Goal: Task Accomplishment & Management: Manage account settings

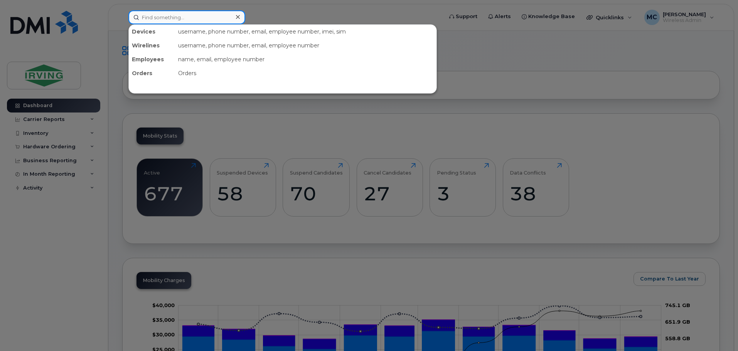
click at [169, 15] on input at bounding box center [186, 17] width 117 height 14
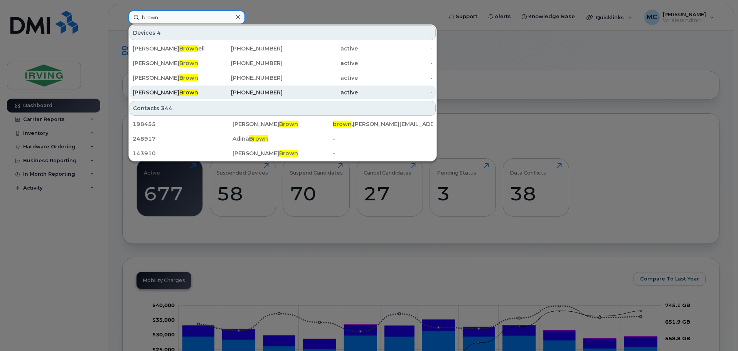
type input "brown"
click at [179, 91] on span "Brown" at bounding box center [188, 92] width 19 height 7
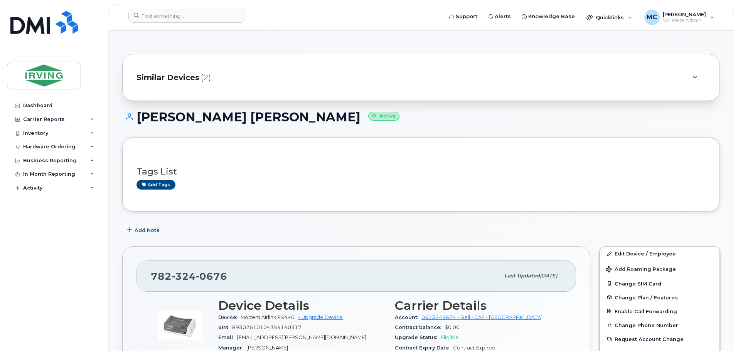
click at [703, 74] on div at bounding box center [695, 77] width 22 height 19
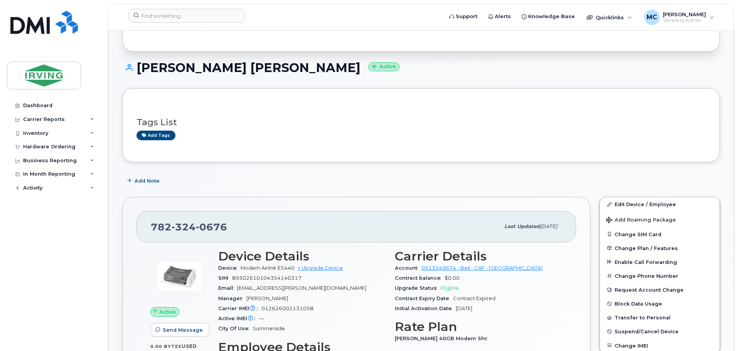
scroll to position [116, 0]
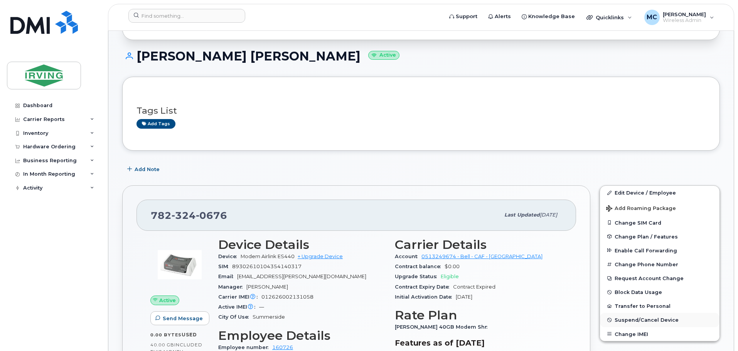
click at [647, 318] on span "Suspend/Cancel Device" at bounding box center [646, 320] width 64 height 6
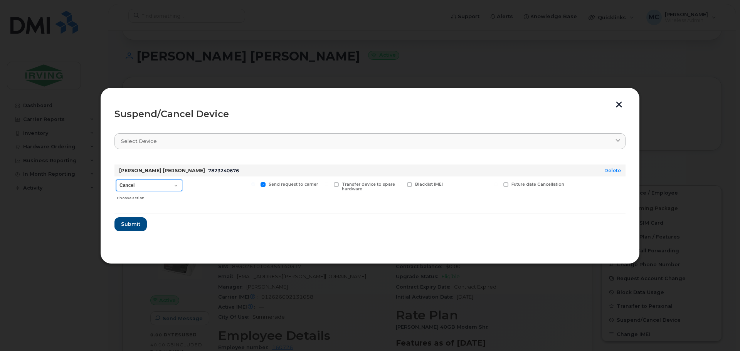
click at [164, 184] on select "Cancel Suspend - Extend Suspension Suspend - Reduced Rate Suspend - Full Rate S…" at bounding box center [149, 186] width 66 height 12
select select "[object Object]"
click at [116, 180] on select "Cancel Suspend - Extend Suspension Suspend - Reduced Rate Suspend - Full Rate S…" at bounding box center [149, 186] width 66 height 12
click at [139, 223] on span "Submit" at bounding box center [130, 224] width 19 height 7
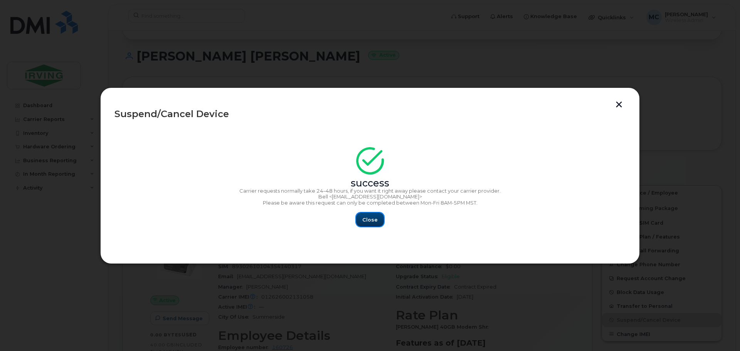
click at [374, 224] on span "Close" at bounding box center [369, 219] width 15 height 7
